Goal: Task Accomplishment & Management: Manage account settings

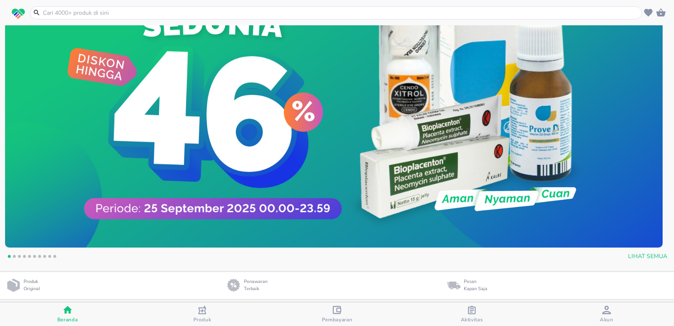
scroll to position [168, 0]
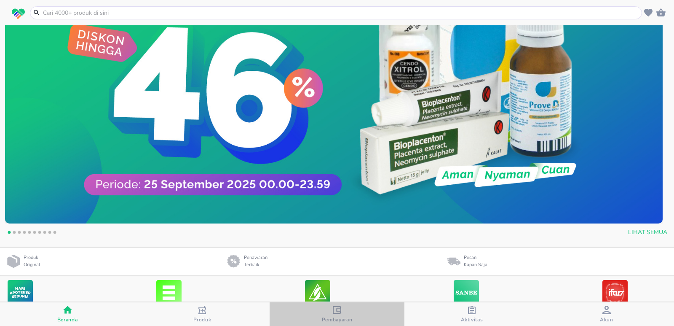
click at [347, 311] on div "Pembayaran" at bounding box center [337, 313] width 31 height 17
